Goal: Task Accomplishment & Management: Use online tool/utility

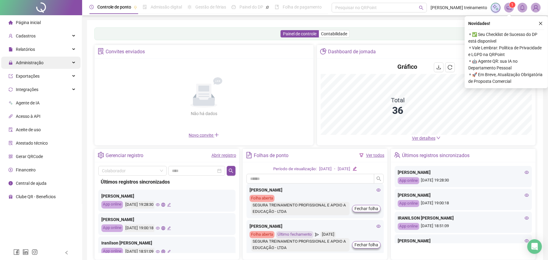
click at [40, 63] on span "Administração" at bounding box center [30, 62] width 28 height 5
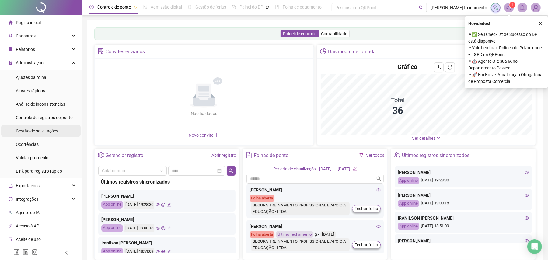
click at [42, 133] on span "Gestão de solicitações" at bounding box center [37, 130] width 42 height 5
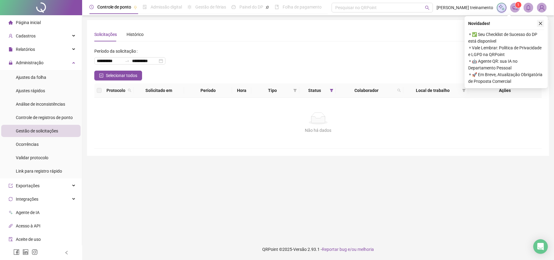
click at [541, 24] on icon "close" at bounding box center [540, 23] width 3 height 3
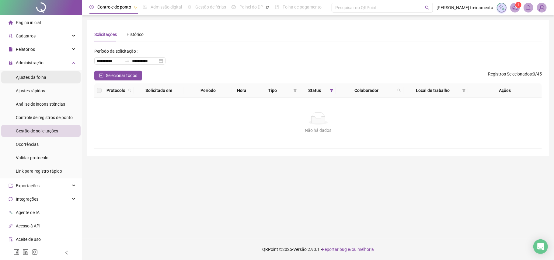
click at [47, 80] on li "Ajustes da folha" at bounding box center [40, 77] width 79 height 12
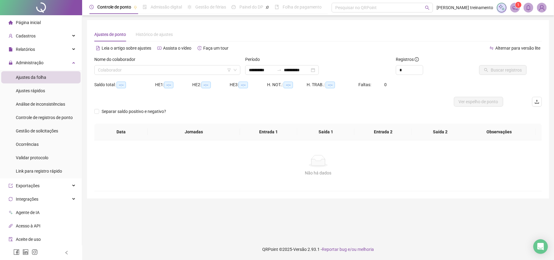
type input "**********"
drag, startPoint x: 274, startPoint y: 67, endPoint x: 277, endPoint y: 72, distance: 5.7
click at [274, 69] on input "**********" at bounding box center [262, 70] width 26 height 7
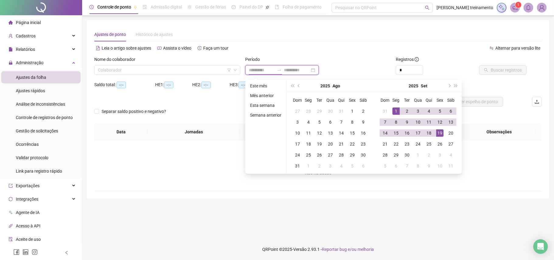
type input "**********"
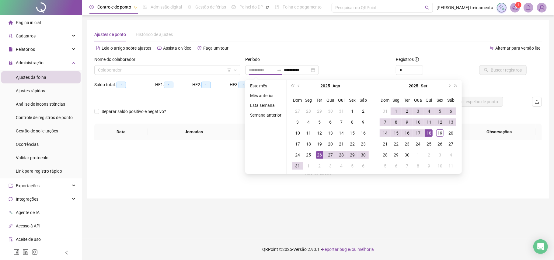
click at [320, 155] on div "26" at bounding box center [319, 154] width 7 height 7
type input "**********"
click at [441, 133] on div "19" at bounding box center [439, 132] width 7 height 7
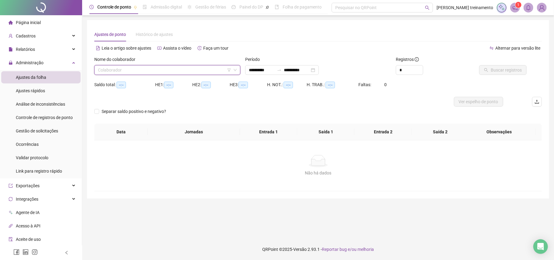
click at [210, 68] on input "search" at bounding box center [164, 69] width 133 height 9
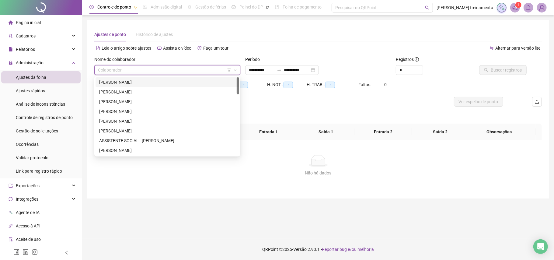
click at [207, 83] on div "[PERSON_NAME]" at bounding box center [167, 82] width 136 height 7
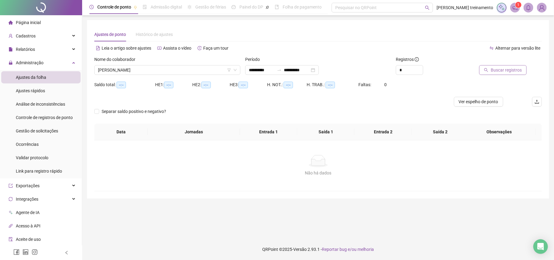
click at [503, 73] on span "Buscar registros" at bounding box center [506, 70] width 31 height 7
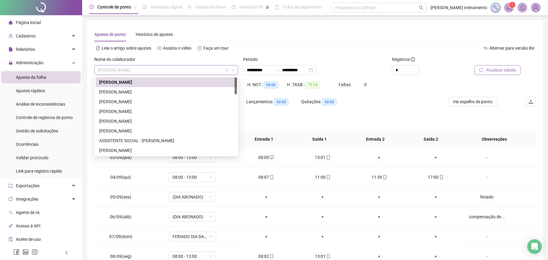
click at [180, 68] on span "[PERSON_NAME]" at bounding box center [166, 69] width 137 height 9
click at [188, 92] on div "[PERSON_NAME]" at bounding box center [166, 92] width 134 height 7
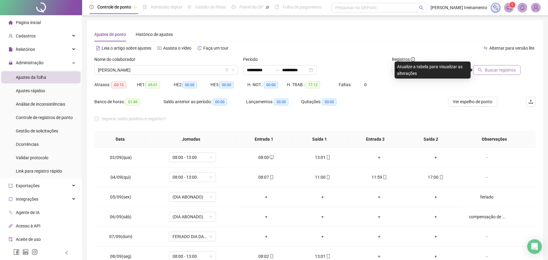
click at [509, 72] on span "Buscar registros" at bounding box center [500, 70] width 31 height 7
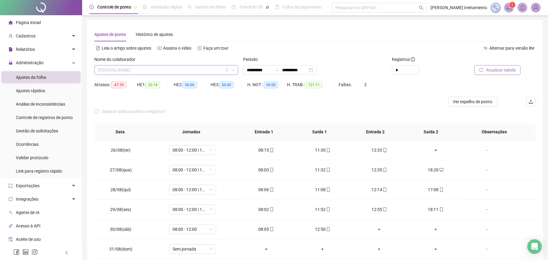
click at [198, 72] on span "[PERSON_NAME]" at bounding box center [166, 69] width 137 height 9
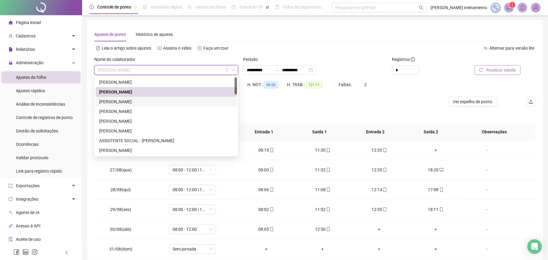
click at [209, 102] on div "[PERSON_NAME]" at bounding box center [166, 101] width 134 height 7
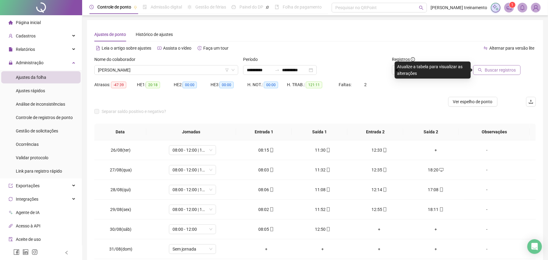
click at [504, 71] on span "Buscar registros" at bounding box center [500, 70] width 31 height 7
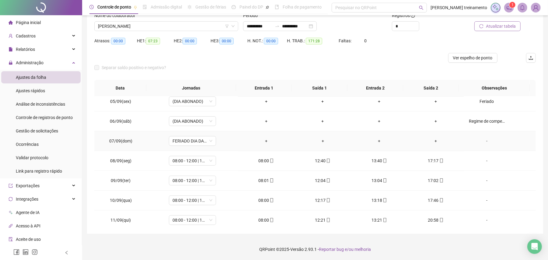
scroll to position [367, 0]
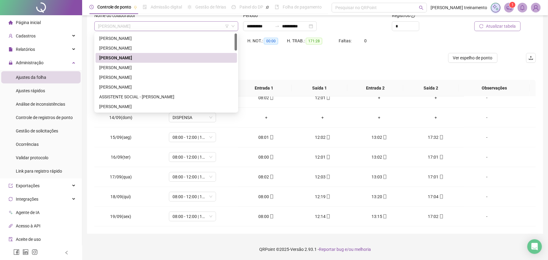
click at [211, 23] on span "[PERSON_NAME]" at bounding box center [166, 26] width 137 height 9
drag, startPoint x: 184, startPoint y: 71, endPoint x: 280, endPoint y: 61, distance: 96.0
click at [184, 70] on div "[PERSON_NAME]" at bounding box center [166, 67] width 134 height 7
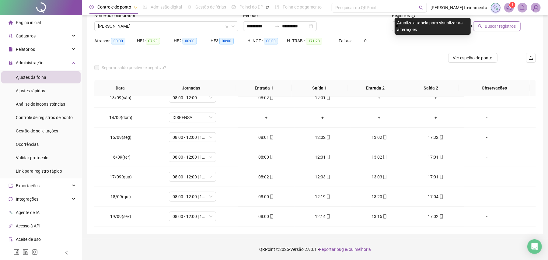
click at [505, 28] on span "Buscar registros" at bounding box center [500, 26] width 31 height 7
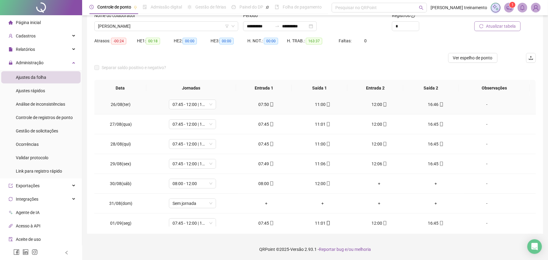
scroll to position [0, 0]
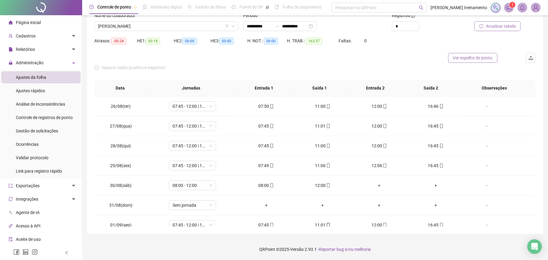
click at [466, 55] on span "Ver espelho de ponto" at bounding box center [473, 57] width 40 height 7
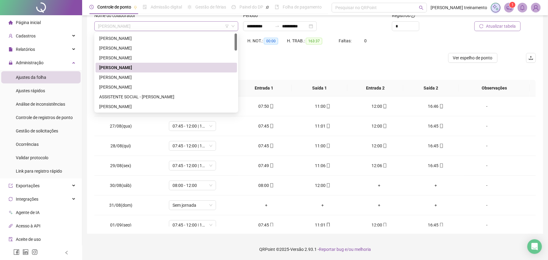
click at [195, 23] on span "[PERSON_NAME]" at bounding box center [166, 26] width 137 height 9
drag, startPoint x: 195, startPoint y: 79, endPoint x: 531, endPoint y: 47, distance: 337.1
click at [199, 78] on div "[PERSON_NAME]" at bounding box center [166, 77] width 134 height 7
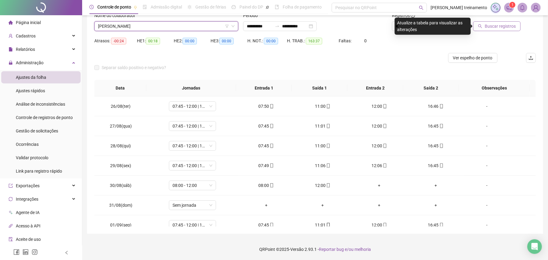
click at [508, 26] on span "Buscar registros" at bounding box center [500, 26] width 31 height 7
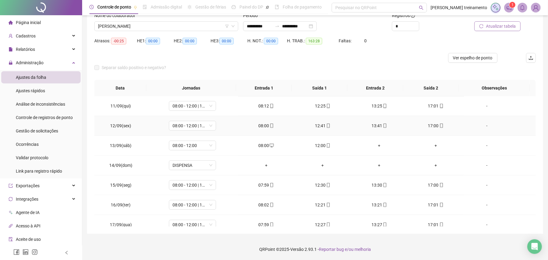
scroll to position [367, 0]
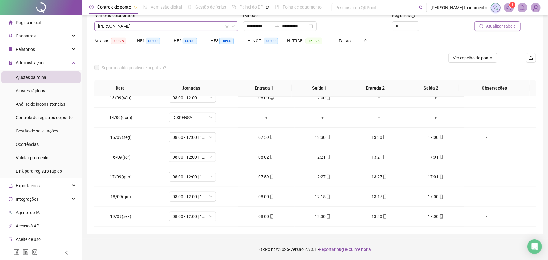
click at [164, 22] on span "[PERSON_NAME]" at bounding box center [166, 26] width 137 height 9
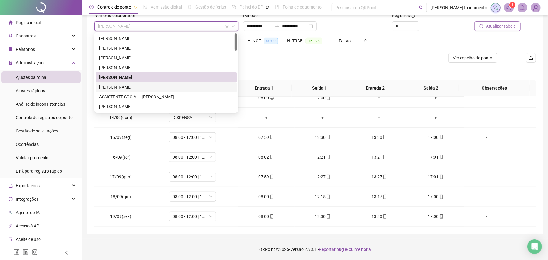
click at [197, 86] on div "[PERSON_NAME]" at bounding box center [166, 87] width 134 height 7
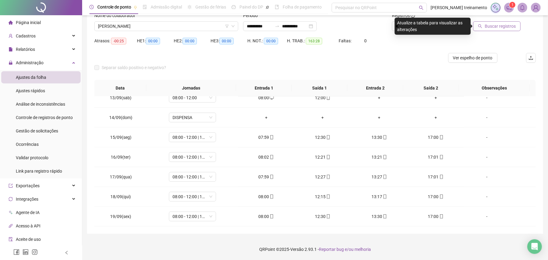
click at [501, 26] on span "Buscar registros" at bounding box center [500, 26] width 31 height 7
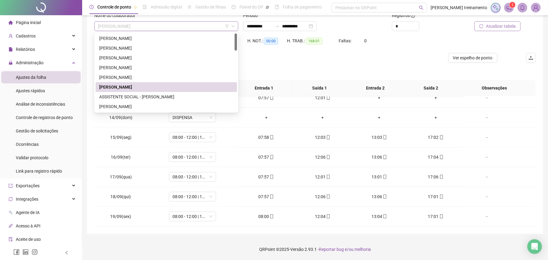
click at [161, 27] on span "[PERSON_NAME]" at bounding box center [166, 26] width 137 height 9
drag, startPoint x: 183, startPoint y: 108, endPoint x: 274, endPoint y: 83, distance: 95.3
click at [183, 108] on div "[PERSON_NAME]" at bounding box center [166, 106] width 134 height 7
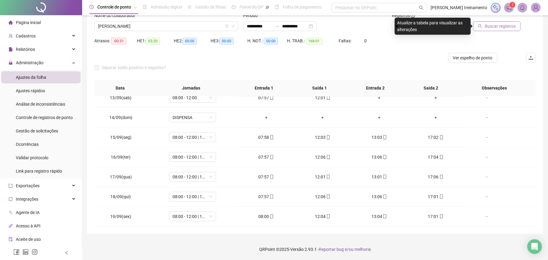
click at [509, 27] on span "Buscar registros" at bounding box center [500, 26] width 31 height 7
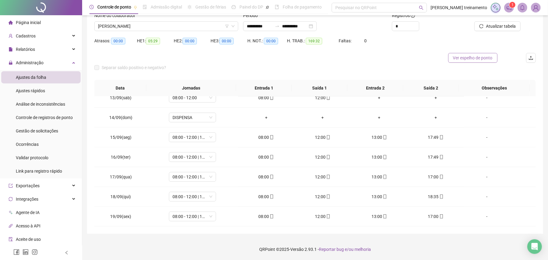
click at [473, 60] on span "Ver espelho de ponto" at bounding box center [473, 57] width 40 height 7
click at [185, 24] on span "[PERSON_NAME]" at bounding box center [166, 26] width 137 height 9
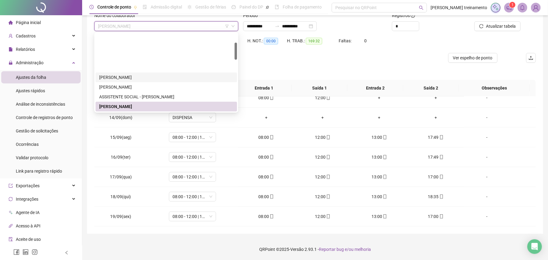
scroll to position [40, 0]
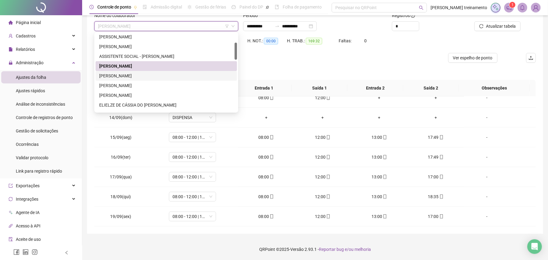
click at [184, 75] on div "[PERSON_NAME]" at bounding box center [166, 75] width 134 height 7
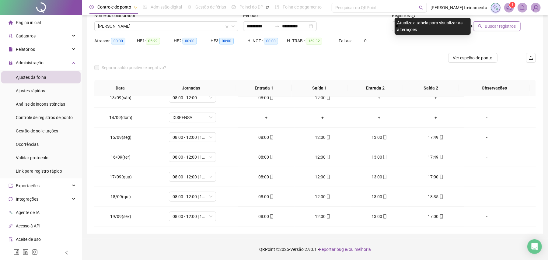
click at [512, 24] on span "Buscar registros" at bounding box center [500, 26] width 31 height 7
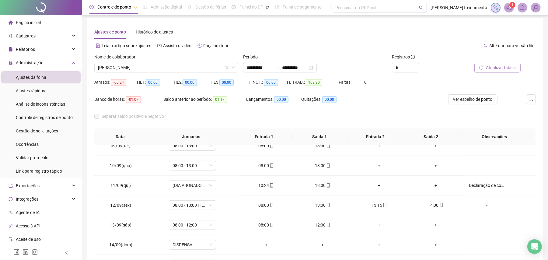
scroll to position [0, 0]
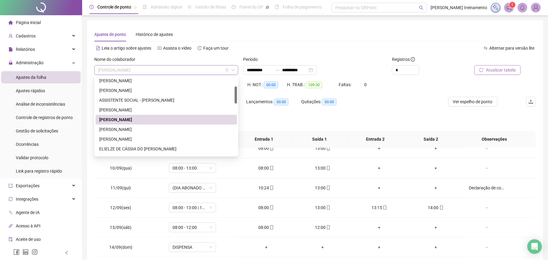
click at [191, 67] on span "[PERSON_NAME]" at bounding box center [166, 69] width 137 height 9
drag, startPoint x: 195, startPoint y: 128, endPoint x: 265, endPoint y: 126, distance: 69.7
click at [197, 128] on div "[PERSON_NAME]" at bounding box center [166, 129] width 134 height 7
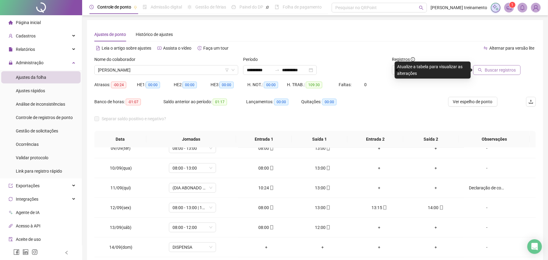
click at [501, 71] on span "Buscar registros" at bounding box center [500, 70] width 31 height 7
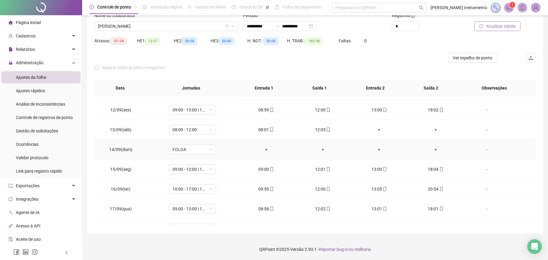
scroll to position [367, 0]
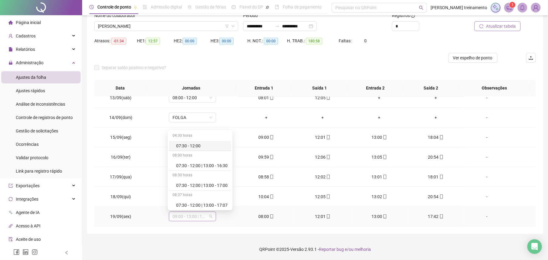
click at [202, 217] on span "09:00 - 13:00 | 14:00 - 18:00" at bounding box center [193, 216] width 40 height 9
click at [206, 182] on div "08:00 - 11:00 | 13:00 - 18:00" at bounding box center [201, 181] width 51 height 7
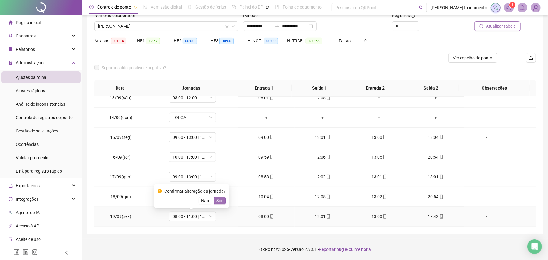
click at [217, 202] on span "Sim" at bounding box center [219, 200] width 7 height 7
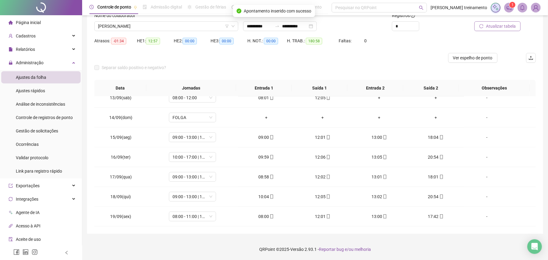
click at [497, 26] on span "Atualizar tabela" at bounding box center [501, 26] width 30 height 7
click at [471, 58] on span "Ver espelho de ponto" at bounding box center [473, 57] width 40 height 7
click at [204, 197] on span "09:00 - 13:00 | 14:00 - 18:00" at bounding box center [193, 196] width 40 height 9
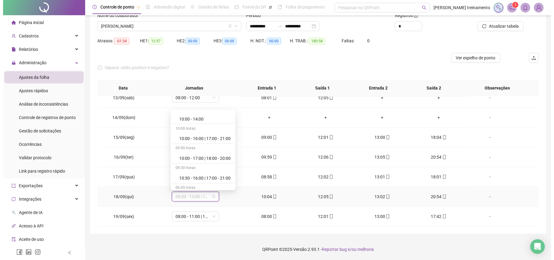
scroll to position [811, 0]
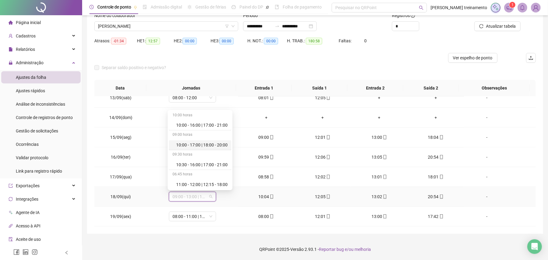
click at [215, 148] on div "10:00 - 17:00 | 18:00 - 20:00" at bounding box center [201, 145] width 51 height 7
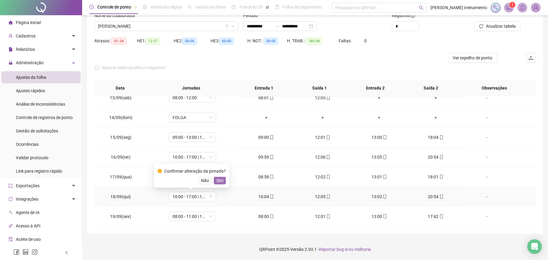
click at [217, 179] on span "Sim" at bounding box center [219, 180] width 7 height 7
click at [501, 29] on span "Atualizar tabela" at bounding box center [501, 26] width 30 height 7
click at [505, 25] on span "Atualizar tabela" at bounding box center [501, 26] width 30 height 7
click at [507, 31] on div "Atualizar tabela" at bounding box center [501, 24] width 75 height 24
click at [478, 60] on span "Ver espelho de ponto" at bounding box center [473, 57] width 40 height 7
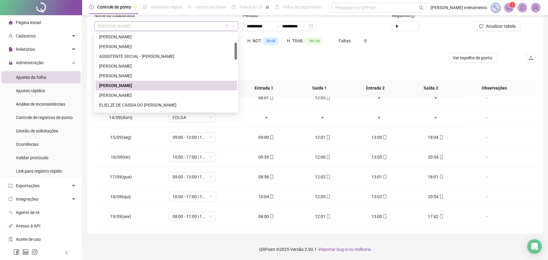
click at [187, 26] on span "[PERSON_NAME]" at bounding box center [166, 26] width 137 height 9
drag, startPoint x: 184, startPoint y: 95, endPoint x: 468, endPoint y: 86, distance: 284.0
click at [187, 94] on div "[PERSON_NAME]" at bounding box center [166, 95] width 134 height 7
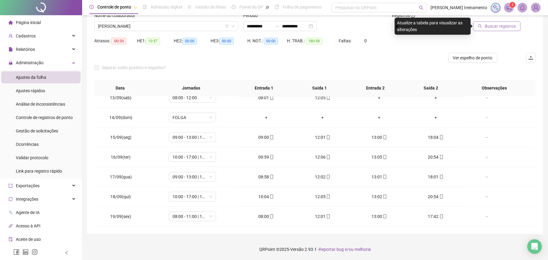
click at [506, 28] on span "Buscar registros" at bounding box center [500, 26] width 31 height 7
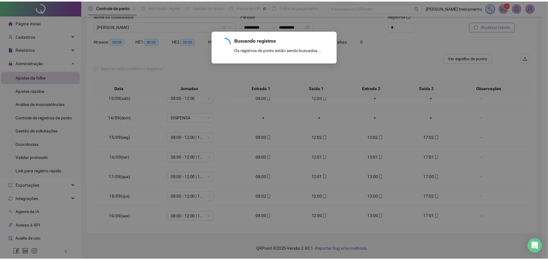
scroll to position [248, 0]
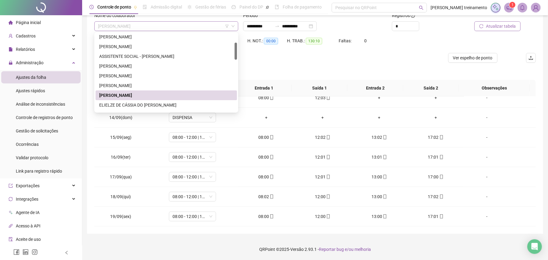
click at [200, 24] on span "[PERSON_NAME]" at bounding box center [166, 26] width 137 height 9
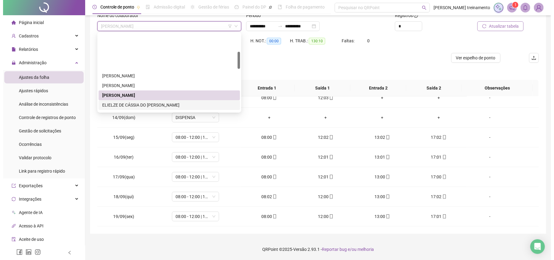
scroll to position [81, 0]
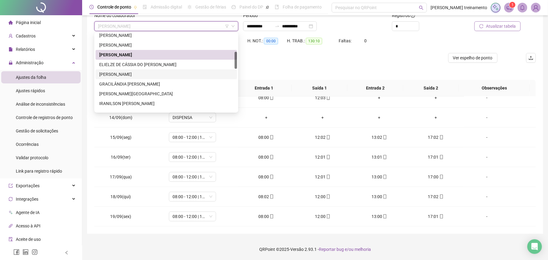
drag, startPoint x: 197, startPoint y: 73, endPoint x: 290, endPoint y: 61, distance: 93.3
click at [198, 72] on div "[PERSON_NAME]" at bounding box center [166, 74] width 134 height 7
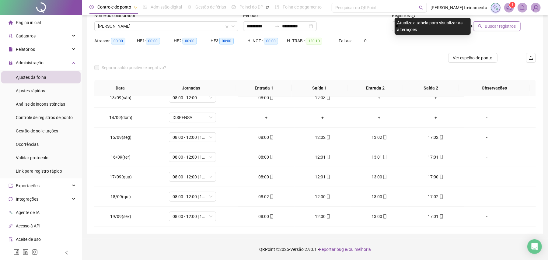
click at [492, 28] on span "Buscar registros" at bounding box center [500, 26] width 31 height 7
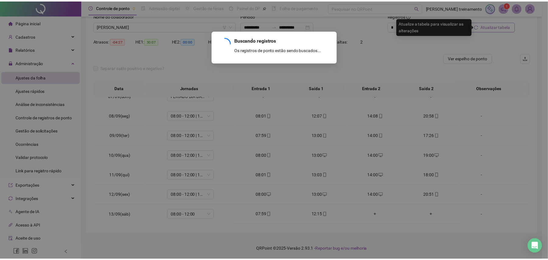
scroll to position [367, 0]
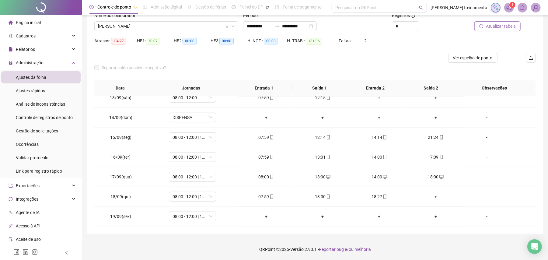
click at [503, 27] on span "Atualizar tabela" at bounding box center [501, 26] width 30 height 7
click at [263, 215] on div "+" at bounding box center [266, 216] width 47 height 7
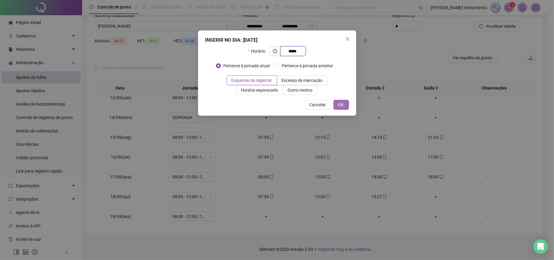
type input "*****"
click at [343, 109] on button "OK" at bounding box center [341, 105] width 16 height 10
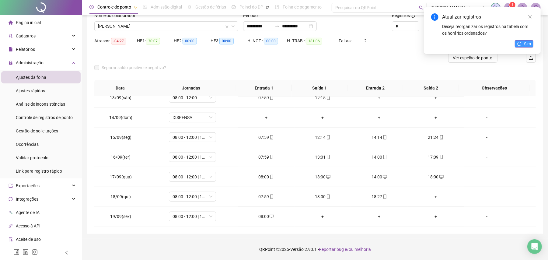
click at [523, 44] on button "Sim" at bounding box center [524, 43] width 19 height 7
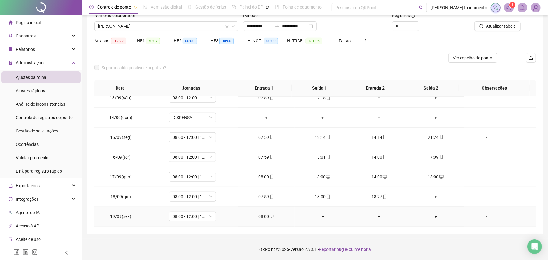
click at [320, 216] on div "+" at bounding box center [322, 216] width 47 height 7
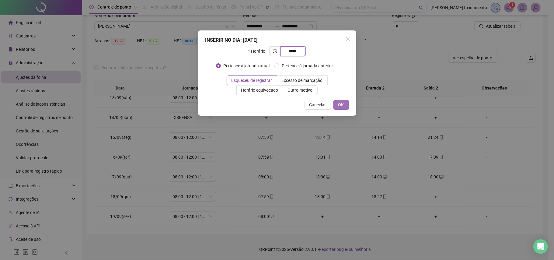
type input "*****"
click at [344, 105] on button "OK" at bounding box center [341, 105] width 16 height 10
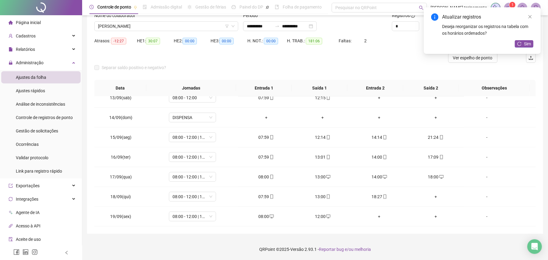
drag, startPoint x: 525, startPoint y: 42, endPoint x: 519, endPoint y: 54, distance: 13.6
click at [525, 43] on span "Sim" at bounding box center [527, 43] width 7 height 7
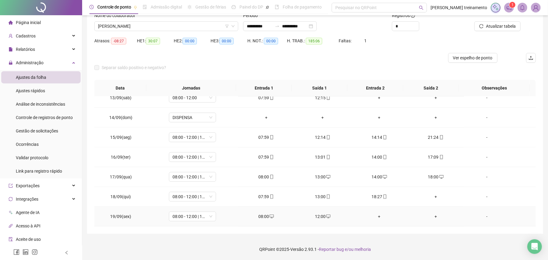
click at [375, 215] on div "+" at bounding box center [379, 216] width 47 height 7
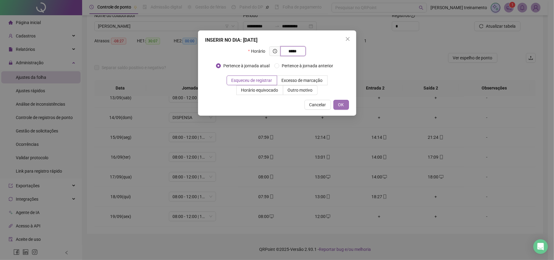
type input "*****"
click at [341, 107] on span "OK" at bounding box center [341, 104] width 6 height 7
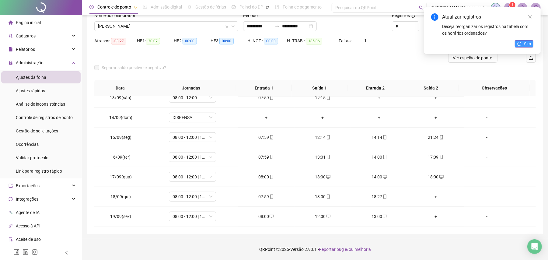
click at [526, 43] on span "Sim" at bounding box center [527, 43] width 7 height 7
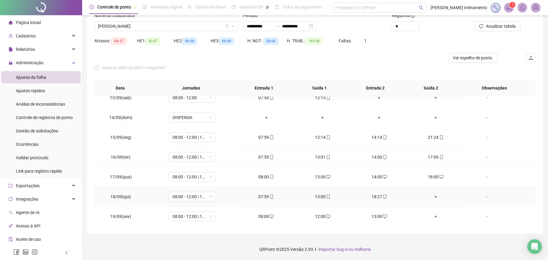
click at [431, 197] on div "+" at bounding box center [435, 196] width 47 height 7
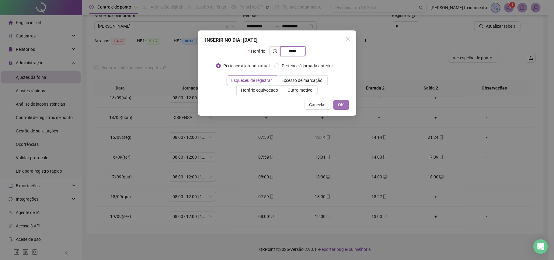
type input "*****"
click at [341, 103] on span "OK" at bounding box center [341, 104] width 6 height 7
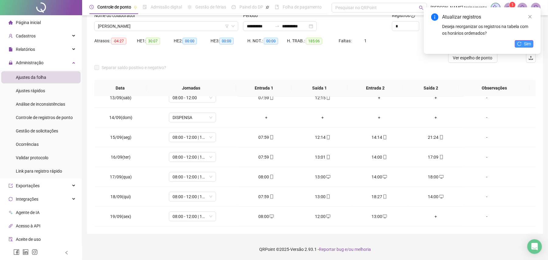
click at [527, 47] on span "Sim" at bounding box center [527, 43] width 7 height 7
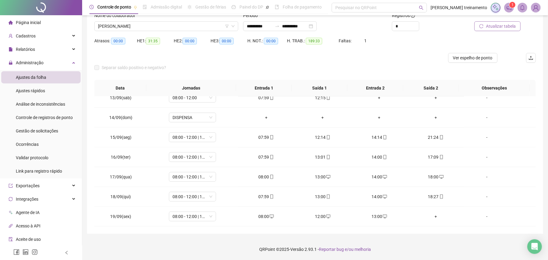
click at [507, 27] on span "Atualizar tabela" at bounding box center [501, 26] width 30 height 7
click at [189, 24] on span "[PERSON_NAME]" at bounding box center [166, 26] width 137 height 9
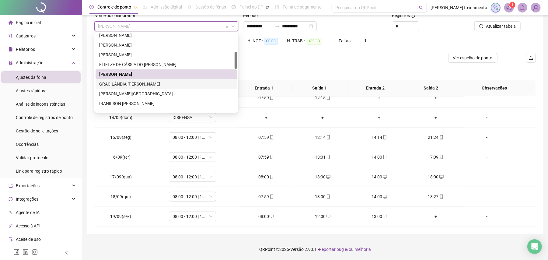
click at [189, 83] on div "GRACILÂNDIA [PERSON_NAME]" at bounding box center [166, 84] width 134 height 7
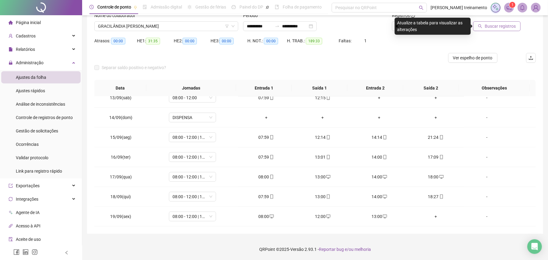
click at [499, 30] on button "Buscar registros" at bounding box center [496, 26] width 47 height 10
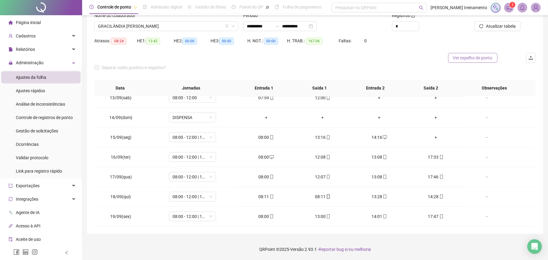
click at [473, 58] on span "Ver espelho de ponto" at bounding box center [473, 57] width 40 height 7
click at [189, 25] on span "GRACILÂNDIA [PERSON_NAME]" at bounding box center [166, 26] width 137 height 9
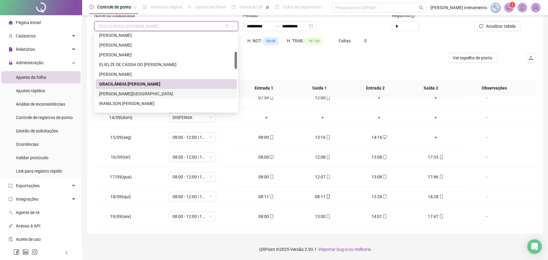
drag, startPoint x: 186, startPoint y: 93, endPoint x: 408, endPoint y: 81, distance: 223.1
click at [187, 93] on div "[PERSON_NAME][GEOGRAPHIC_DATA]" at bounding box center [166, 93] width 134 height 7
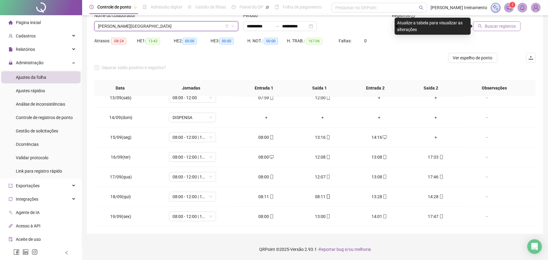
click at [500, 27] on span "Buscar registros" at bounding box center [500, 26] width 31 height 7
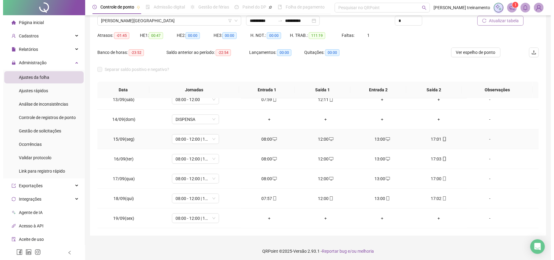
scroll to position [51, 0]
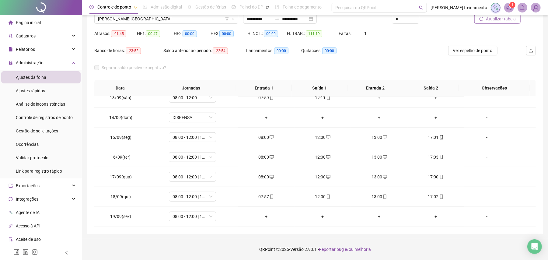
click at [508, 21] on span "Atualizar tabela" at bounding box center [501, 19] width 30 height 7
click at [197, 19] on span "[PERSON_NAME][GEOGRAPHIC_DATA]" at bounding box center [166, 18] width 137 height 9
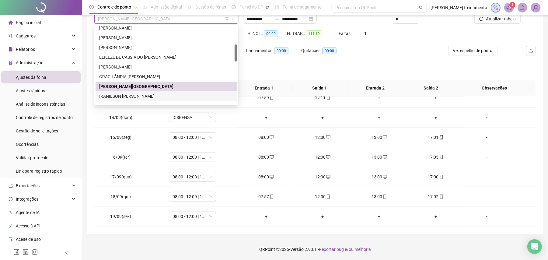
drag, startPoint x: 190, startPoint y: 95, endPoint x: 194, endPoint y: 94, distance: 4.0
click at [190, 96] on div "IRANILSON [PERSON_NAME]" at bounding box center [166, 96] width 134 height 7
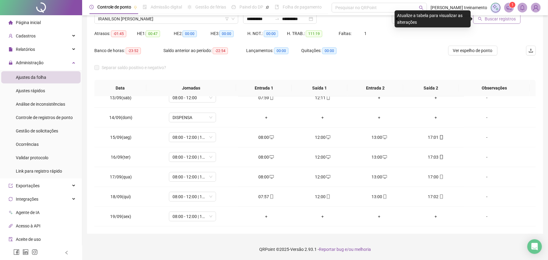
click at [514, 19] on span "Buscar registros" at bounding box center [500, 19] width 31 height 7
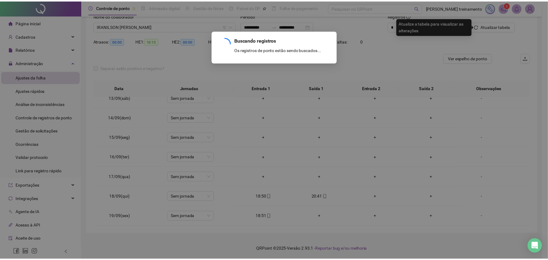
scroll to position [44, 0]
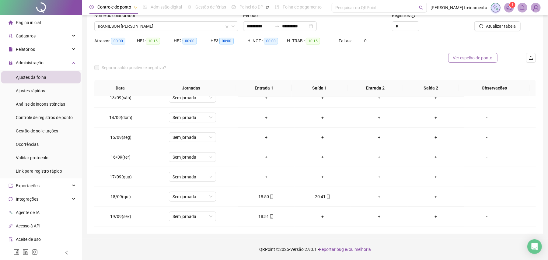
click at [475, 60] on span "Ver espelho de ponto" at bounding box center [473, 57] width 40 height 7
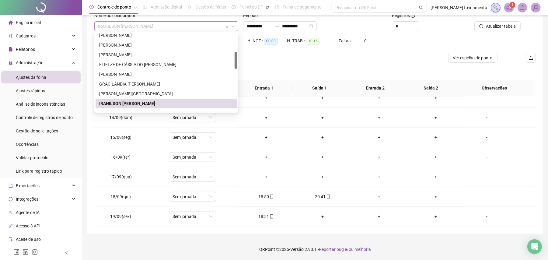
click at [196, 23] on span "IRANILSON [PERSON_NAME]" at bounding box center [166, 26] width 137 height 9
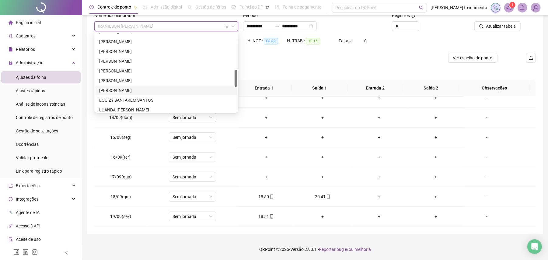
scroll to position [122, 0]
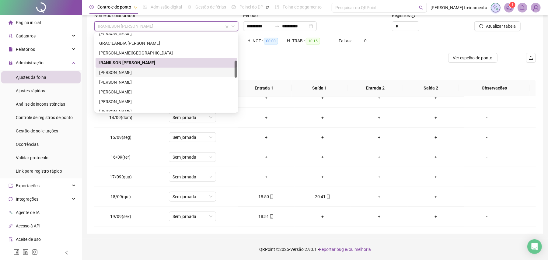
click at [186, 72] on div "[PERSON_NAME]" at bounding box center [166, 72] width 134 height 7
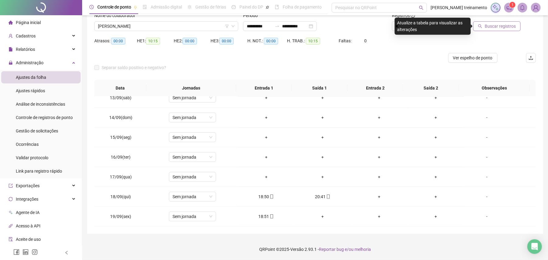
click at [506, 26] on span "Buscar registros" at bounding box center [500, 26] width 31 height 7
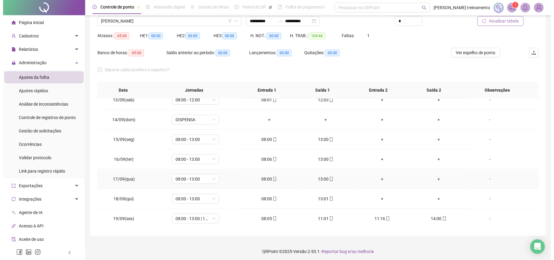
scroll to position [51, 0]
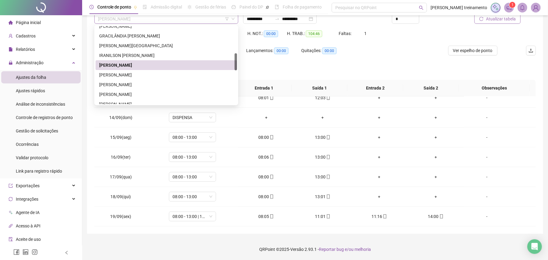
click at [203, 20] on span "[PERSON_NAME]" at bounding box center [166, 18] width 137 height 9
click at [194, 74] on div "[PERSON_NAME]" at bounding box center [166, 75] width 134 height 7
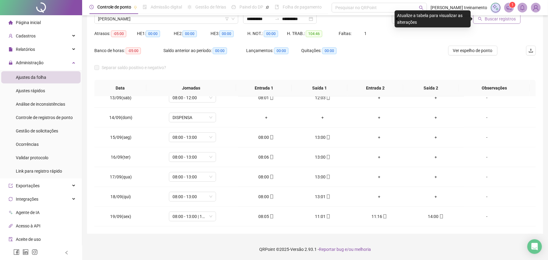
click at [507, 19] on span "Buscar registros" at bounding box center [500, 19] width 31 height 7
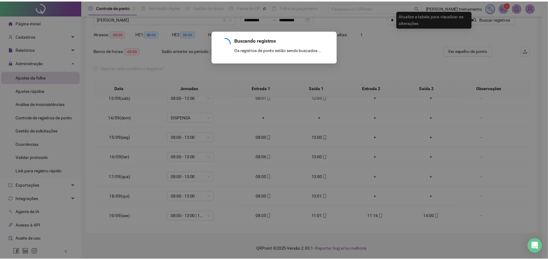
scroll to position [44, 0]
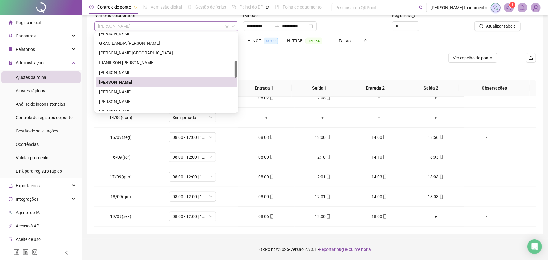
click at [178, 27] on span "[PERSON_NAME]" at bounding box center [166, 26] width 137 height 9
click at [196, 93] on div "[PERSON_NAME]" at bounding box center [166, 92] width 134 height 7
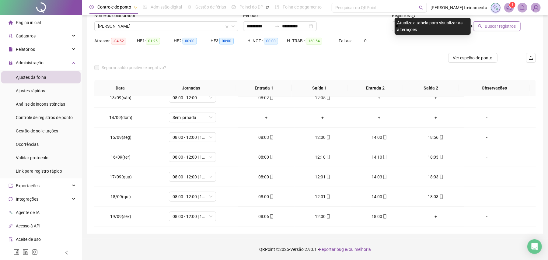
click at [504, 27] on span "Buscar registros" at bounding box center [500, 26] width 31 height 7
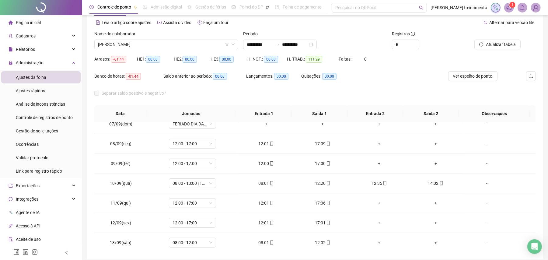
scroll to position [0, 0]
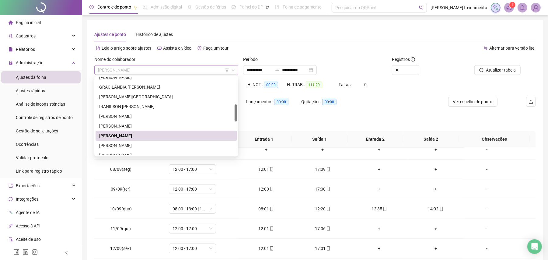
click at [188, 69] on span "[PERSON_NAME]" at bounding box center [166, 69] width 137 height 9
click at [193, 144] on div "[PERSON_NAME]" at bounding box center [166, 145] width 134 height 7
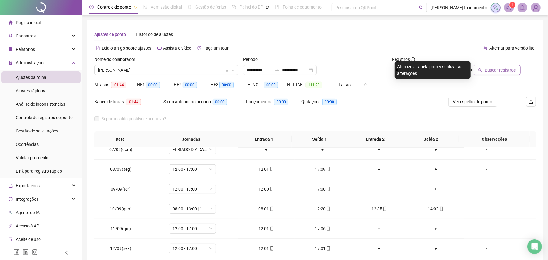
click at [508, 68] on span "Buscar registros" at bounding box center [500, 70] width 31 height 7
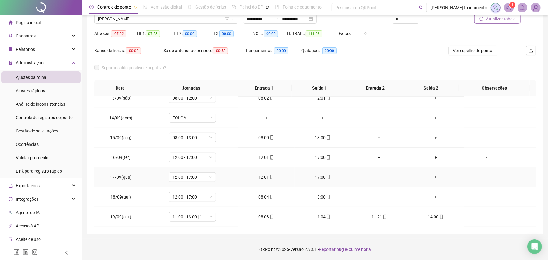
scroll to position [367, 0]
click at [205, 217] on span "11:00 - 13:00 | 13:15 - 17:00" at bounding box center [193, 216] width 40 height 9
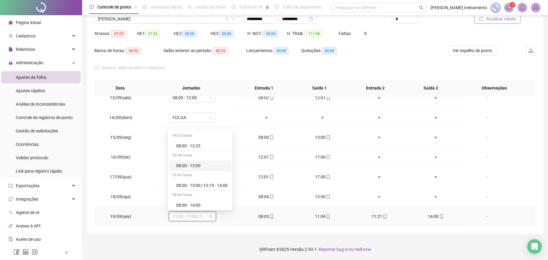
scroll to position [406, 0]
click at [214, 178] on div "08:00 - 13:00 | 13:15 - 14:00" at bounding box center [201, 175] width 51 height 7
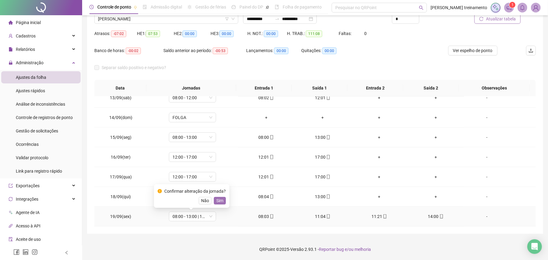
click at [217, 199] on span "Sim" at bounding box center [219, 200] width 7 height 7
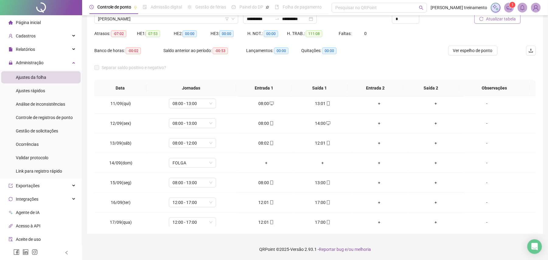
scroll to position [205, 0]
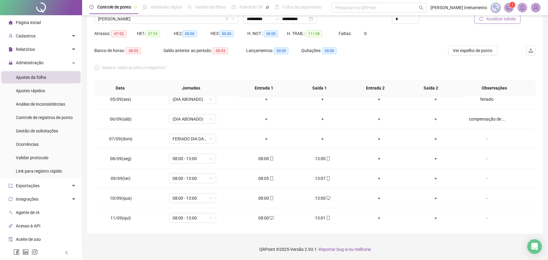
click at [508, 20] on span "Atualizar tabela" at bounding box center [501, 19] width 30 height 7
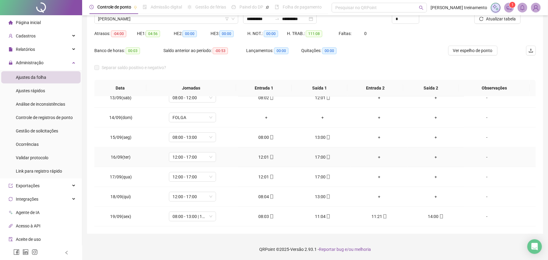
scroll to position [367, 0]
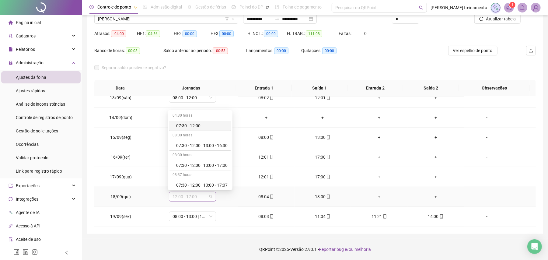
click at [196, 197] on span "12:00 - 17:00" at bounding box center [193, 196] width 40 height 9
click at [197, 176] on div "08:00 - 14:00" at bounding box center [201, 175] width 51 height 7
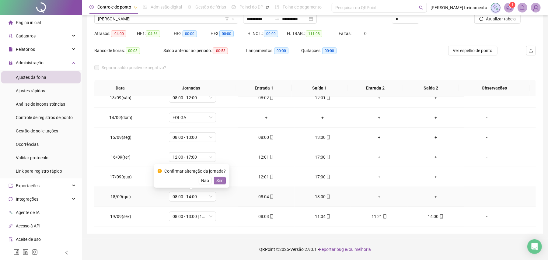
click at [222, 182] on span "Sim" at bounding box center [219, 180] width 7 height 7
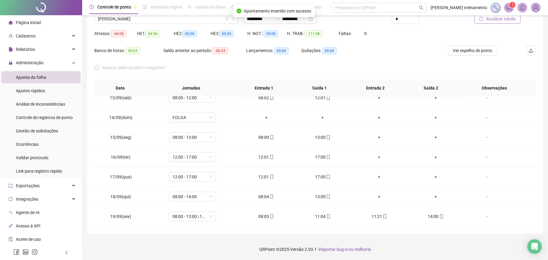
click at [505, 20] on span "Atualizar tabela" at bounding box center [501, 19] width 30 height 7
click at [201, 196] on span "08:00 - 14:00" at bounding box center [193, 196] width 40 height 9
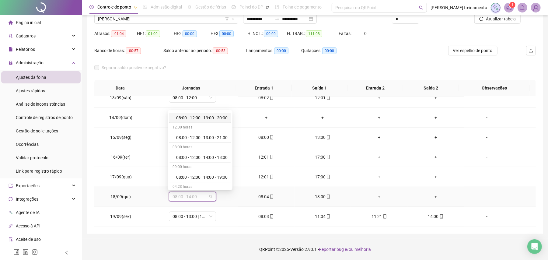
scroll to position [365, 0]
click at [200, 178] on div "08:00 - 13:00" at bounding box center [201, 176] width 51 height 7
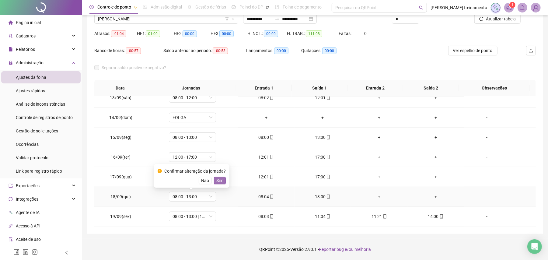
click at [217, 183] on span "Sim" at bounding box center [219, 180] width 7 height 7
click at [498, 19] on span "Atualizar tabela" at bounding box center [501, 19] width 30 height 7
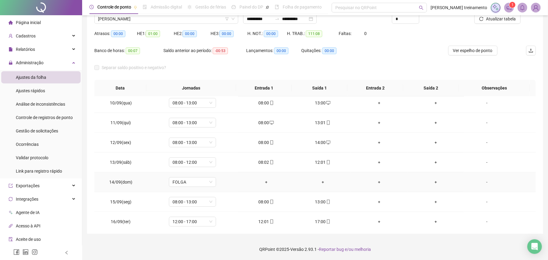
scroll to position [286, 0]
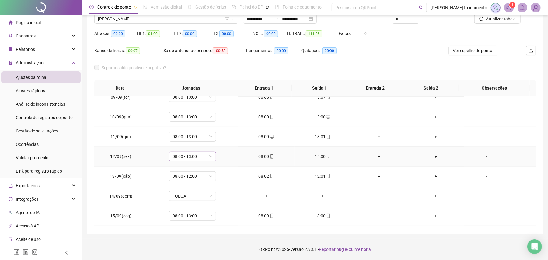
click at [199, 159] on span "08:00 - 13:00" at bounding box center [193, 156] width 40 height 9
click at [200, 193] on div "08:00 - 14:00" at bounding box center [201, 189] width 51 height 7
click at [220, 144] on span "Sim" at bounding box center [219, 142] width 7 height 7
click at [501, 19] on span "Atualizar tabela" at bounding box center [501, 19] width 30 height 7
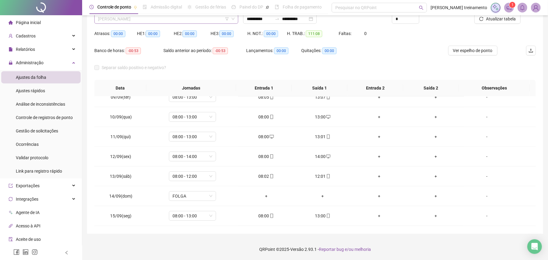
click at [193, 19] on span "[PERSON_NAME]" at bounding box center [166, 18] width 137 height 9
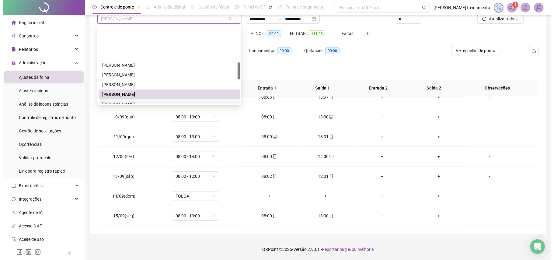
scroll to position [162, 0]
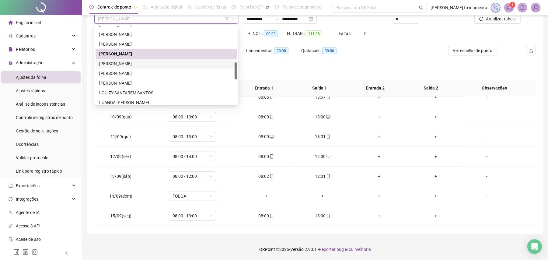
click at [185, 63] on div "[PERSON_NAME]" at bounding box center [166, 63] width 134 height 7
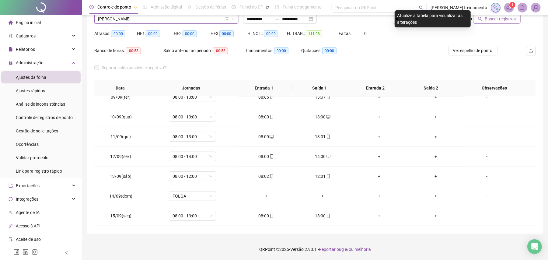
click at [510, 21] on span "Buscar registros" at bounding box center [500, 19] width 31 height 7
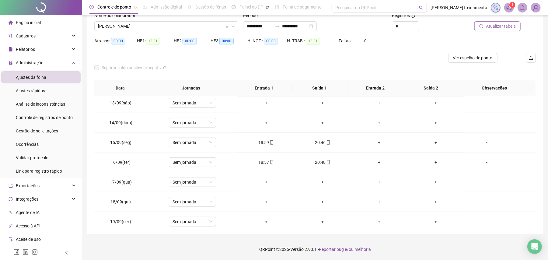
scroll to position [367, 0]
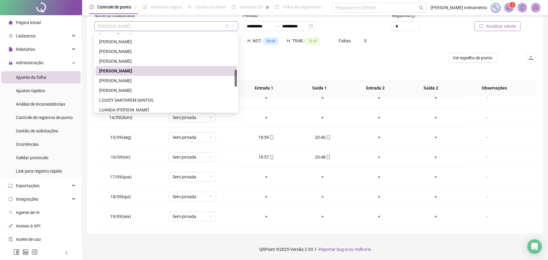
click at [190, 26] on span "[PERSON_NAME]" at bounding box center [166, 26] width 137 height 9
click at [192, 82] on div "[PERSON_NAME]" at bounding box center [166, 80] width 134 height 7
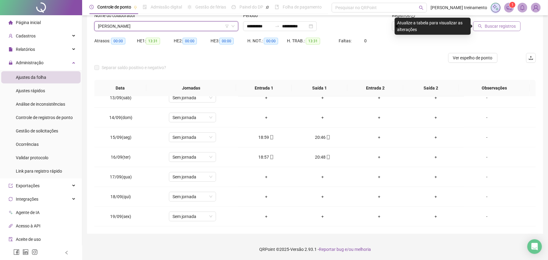
click at [502, 26] on span "Buscar registros" at bounding box center [500, 26] width 31 height 7
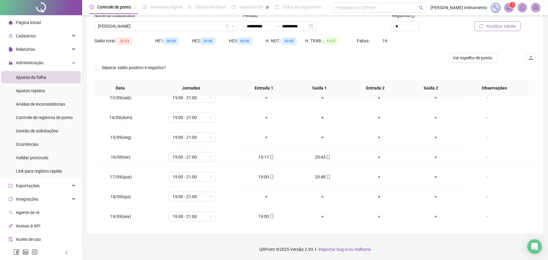
click at [498, 29] on span "Atualizar tabela" at bounding box center [501, 26] width 30 height 7
click at [192, 23] on span "[PERSON_NAME]" at bounding box center [166, 26] width 137 height 9
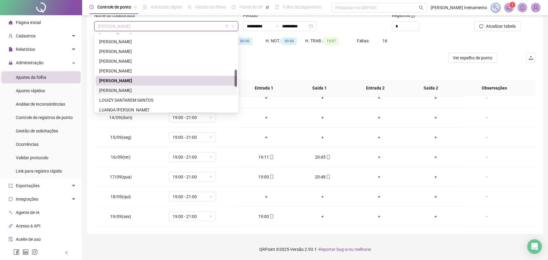
click at [201, 92] on div "[PERSON_NAME]" at bounding box center [166, 90] width 134 height 7
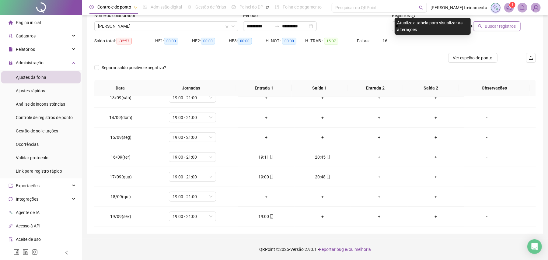
click at [497, 27] on span "Buscar registros" at bounding box center [500, 26] width 31 height 7
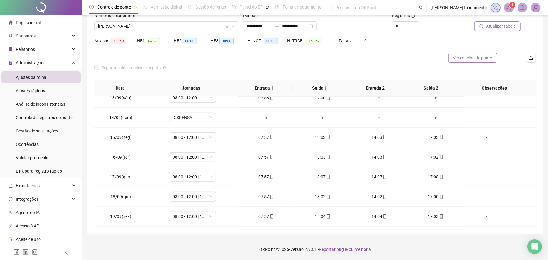
click at [473, 54] on button "Ver espelho de ponto" at bounding box center [472, 58] width 49 height 10
click at [188, 26] on span "[PERSON_NAME]" at bounding box center [166, 26] width 137 height 9
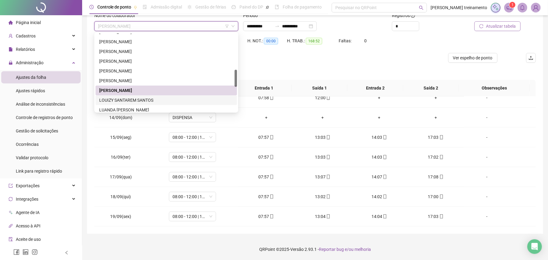
click at [206, 100] on div "LOUIZY SANTAREM SANTOS" at bounding box center [166, 100] width 134 height 7
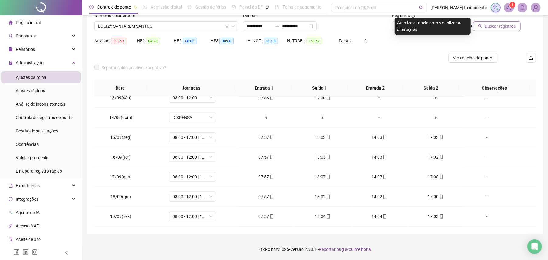
click at [495, 26] on span "Buscar registros" at bounding box center [500, 26] width 31 height 7
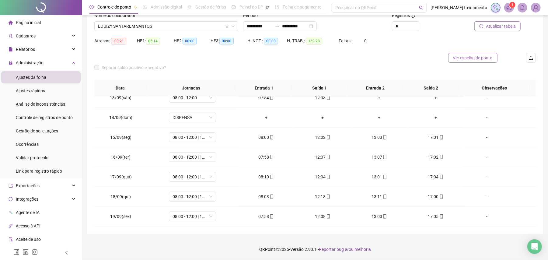
click at [477, 60] on span "Ver espelho de ponto" at bounding box center [473, 57] width 40 height 7
click at [172, 26] on span "LOUIZY SANTAREM SANTOS" at bounding box center [166, 26] width 137 height 9
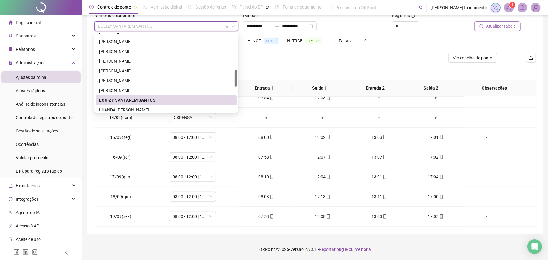
scroll to position [203, 0]
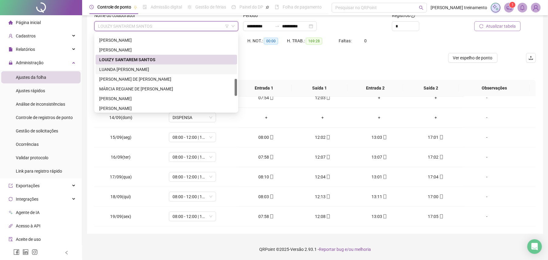
click at [198, 69] on div "LUANDA [PERSON_NAME]" at bounding box center [166, 69] width 134 height 7
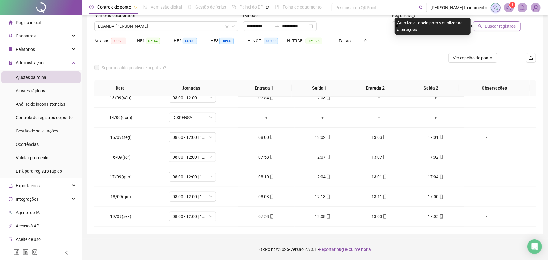
click at [486, 27] on span "Buscar registros" at bounding box center [500, 26] width 31 height 7
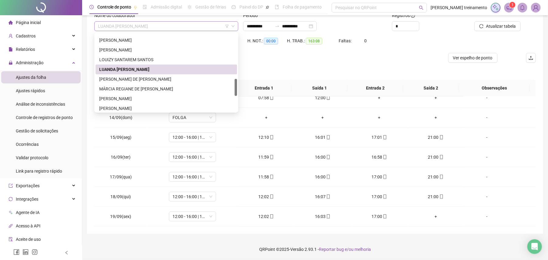
click at [200, 26] on span "LUANDA [PERSON_NAME]" at bounding box center [166, 26] width 137 height 9
drag, startPoint x: 202, startPoint y: 78, endPoint x: 452, endPoint y: 63, distance: 250.0
click at [205, 78] on div "[PERSON_NAME] DE [PERSON_NAME]" at bounding box center [166, 79] width 134 height 7
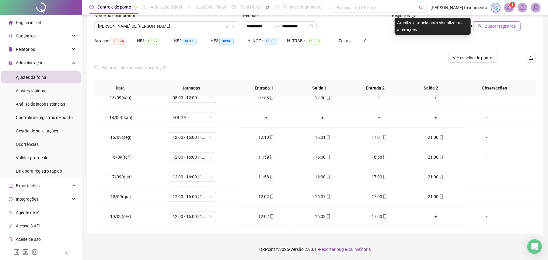
click at [509, 27] on span "Buscar registros" at bounding box center [500, 26] width 31 height 7
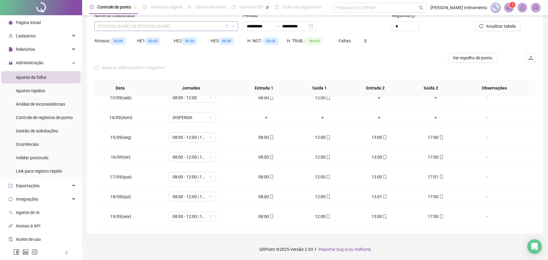
drag, startPoint x: 192, startPoint y: 22, endPoint x: 192, endPoint y: 26, distance: 3.7
click at [192, 23] on span "[PERSON_NAME] DE [PERSON_NAME]" at bounding box center [166, 26] width 137 height 9
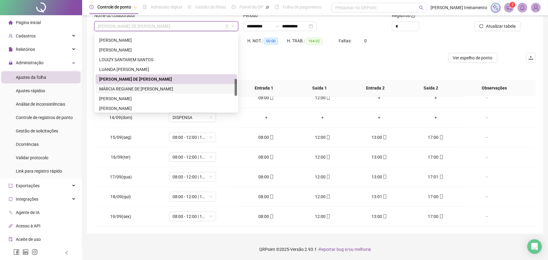
drag, startPoint x: 193, startPoint y: 90, endPoint x: 325, endPoint y: 69, distance: 134.0
click at [194, 90] on div "MÁRCIA REGIANE DE [PERSON_NAME]" at bounding box center [166, 89] width 134 height 7
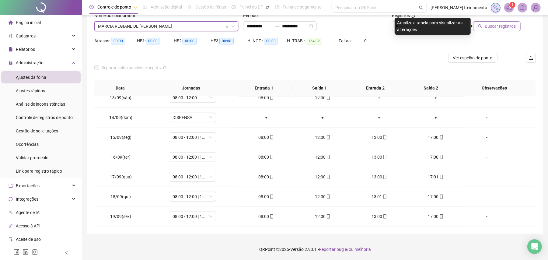
click at [503, 28] on span "Buscar registros" at bounding box center [500, 26] width 31 height 7
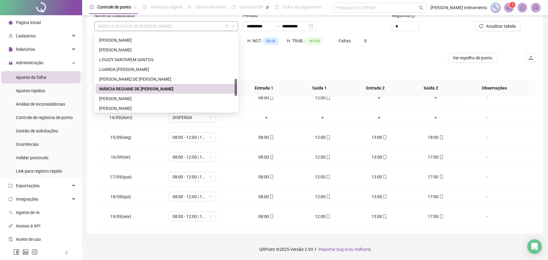
click at [200, 23] on span "MÁRCIA REGIANE DE [PERSON_NAME]" at bounding box center [166, 26] width 137 height 9
click at [194, 97] on div "[PERSON_NAME]" at bounding box center [166, 98] width 134 height 7
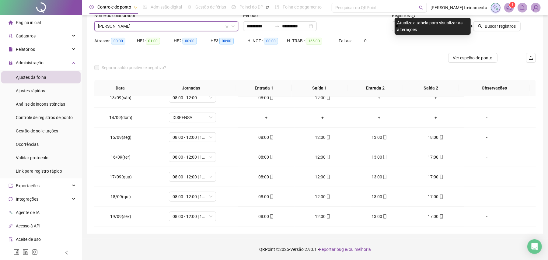
click at [211, 28] on span "[PERSON_NAME]" at bounding box center [166, 26] width 137 height 9
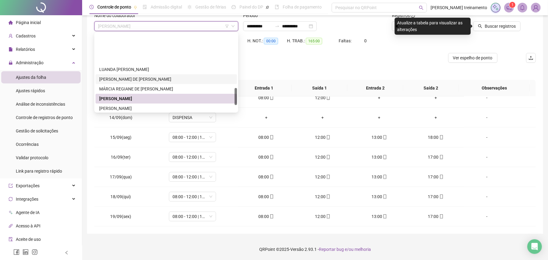
scroll to position [243, 0]
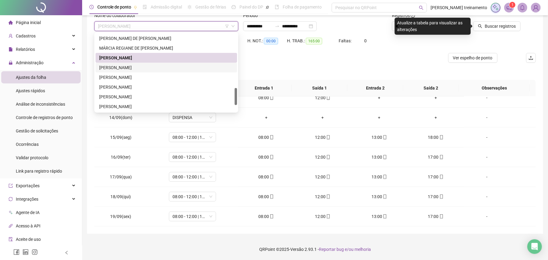
click at [194, 69] on div "[PERSON_NAME]" at bounding box center [166, 67] width 134 height 7
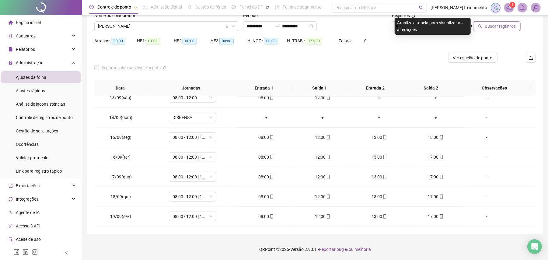
click at [501, 24] on span "Buscar registros" at bounding box center [500, 26] width 31 height 7
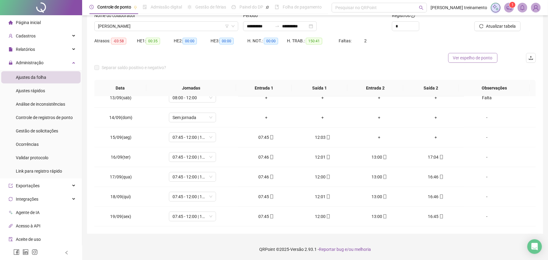
click at [476, 59] on span "Ver espelho de ponto" at bounding box center [473, 57] width 40 height 7
click at [201, 27] on span "[PERSON_NAME]" at bounding box center [166, 26] width 137 height 9
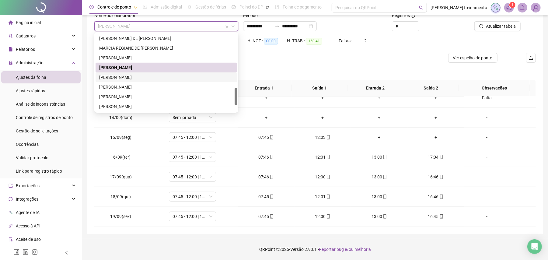
click at [195, 79] on div "[PERSON_NAME]" at bounding box center [166, 77] width 134 height 7
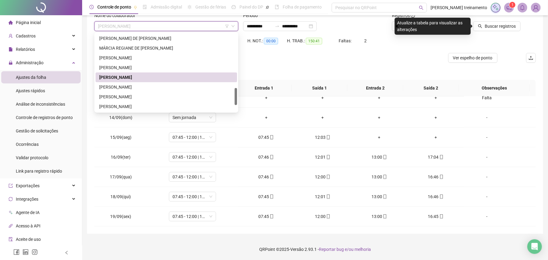
click at [206, 27] on span "[PERSON_NAME]" at bounding box center [166, 26] width 137 height 9
click at [182, 99] on div "[PERSON_NAME]" at bounding box center [166, 96] width 134 height 7
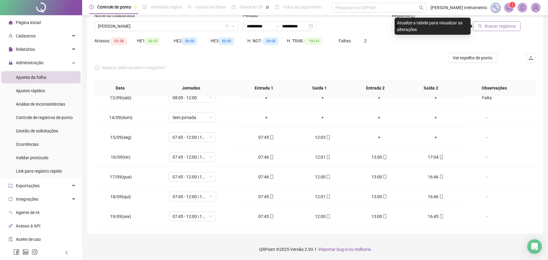
click at [500, 25] on span "Buscar registros" at bounding box center [500, 26] width 31 height 7
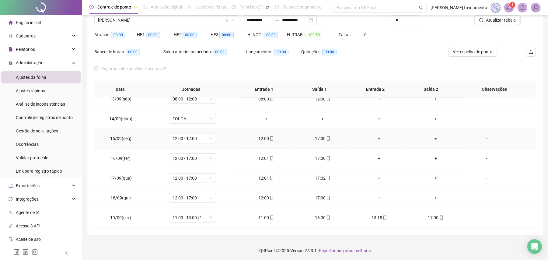
scroll to position [51, 0]
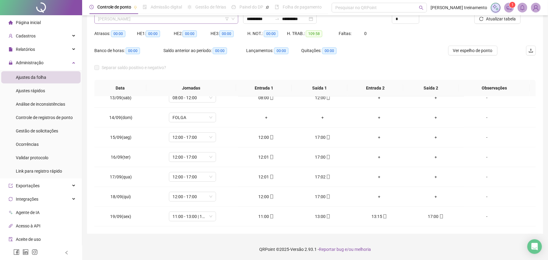
click at [191, 19] on span "[PERSON_NAME]" at bounding box center [166, 18] width 137 height 9
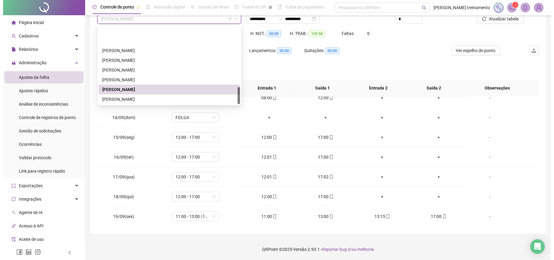
scroll to position [273, 0]
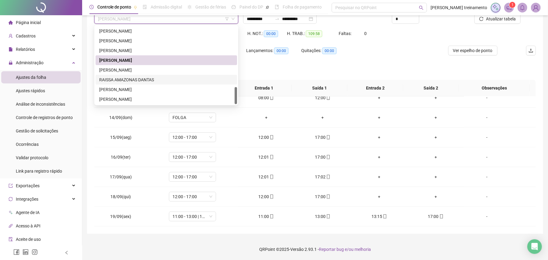
click at [175, 79] on div "RAISSA AMAZONAS DANTAS" at bounding box center [166, 79] width 134 height 7
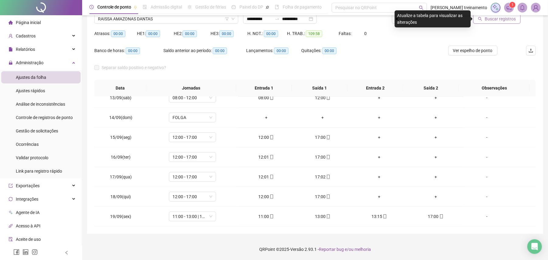
click at [503, 22] on span "Buscar registros" at bounding box center [500, 19] width 31 height 7
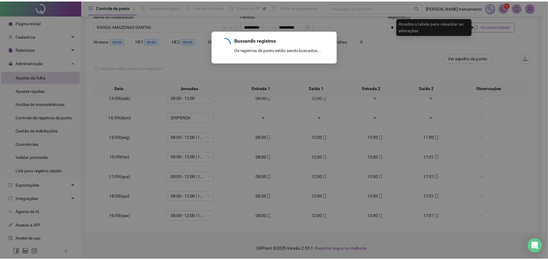
scroll to position [44, 0]
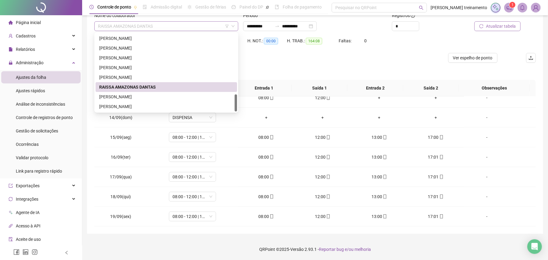
click at [184, 24] on span "RAISSA AMAZONAS DANTAS" at bounding box center [166, 26] width 137 height 9
click at [172, 98] on div "[PERSON_NAME]" at bounding box center [166, 96] width 134 height 7
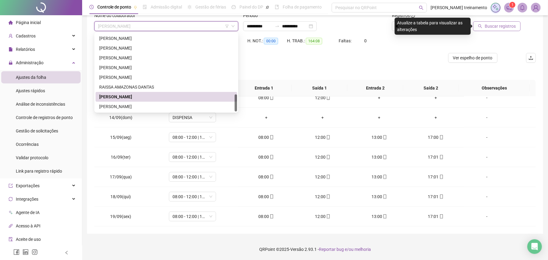
click at [175, 27] on span "[PERSON_NAME]" at bounding box center [166, 26] width 137 height 9
drag, startPoint x: 200, startPoint y: 108, endPoint x: 424, endPoint y: 80, distance: 225.5
click at [206, 106] on div "[PERSON_NAME]" at bounding box center [166, 106] width 134 height 7
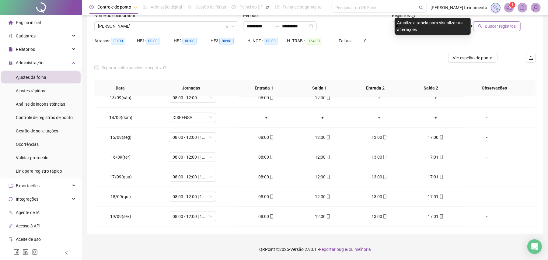
click at [505, 26] on span "Buscar registros" at bounding box center [500, 26] width 31 height 7
